Goal: Transaction & Acquisition: Purchase product/service

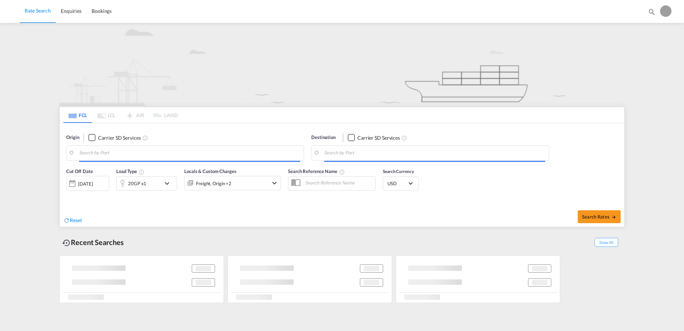
type input "Ningbo, CNNGB"
type input "[GEOGRAPHIC_DATA], [GEOGRAPHIC_DATA]"
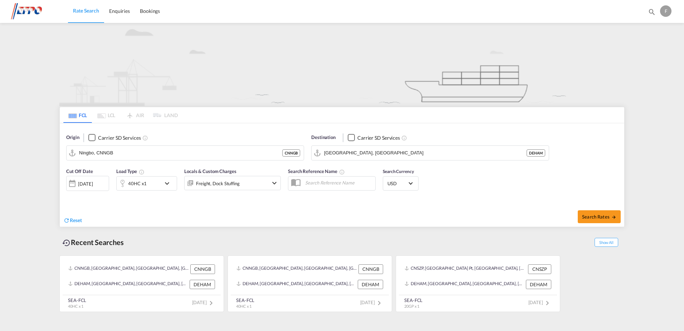
click at [168, 180] on md-icon "icon-chevron-down" at bounding box center [169, 183] width 12 height 9
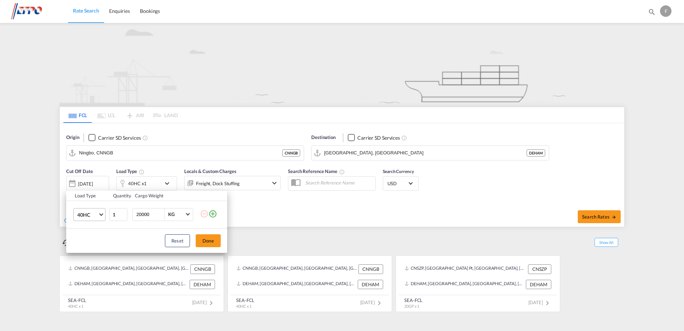
click at [96, 213] on span "40HC" at bounding box center [87, 214] width 21 height 7
click at [91, 225] on md-option "40NR" at bounding box center [96, 225] width 49 height 17
click at [213, 240] on button "Done" at bounding box center [208, 240] width 25 height 13
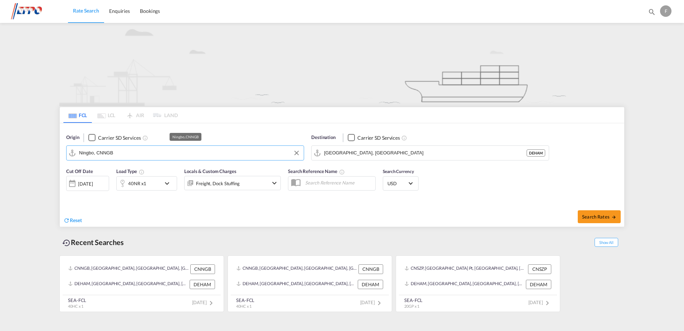
click at [117, 148] on input "Ningbo, CNNGB" at bounding box center [189, 152] width 221 height 11
click at [591, 219] on button "Search Rates" at bounding box center [599, 216] width 43 height 13
type input "CNNGB to DEHAM / [DATE]"
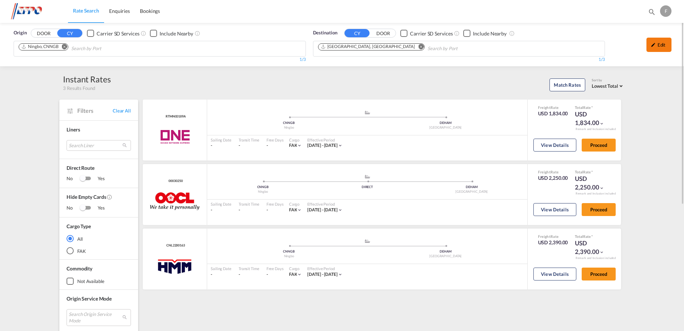
click at [659, 44] on div "Edit" at bounding box center [659, 45] width 25 height 14
